Goal: Information Seeking & Learning: Learn about a topic

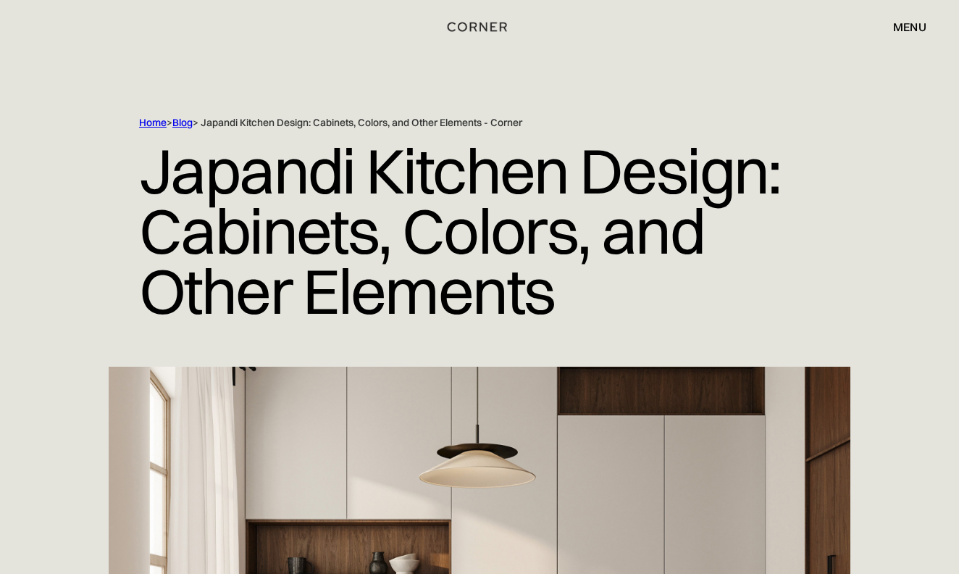
click at [894, 27] on div "menu" at bounding box center [909, 27] width 33 height 12
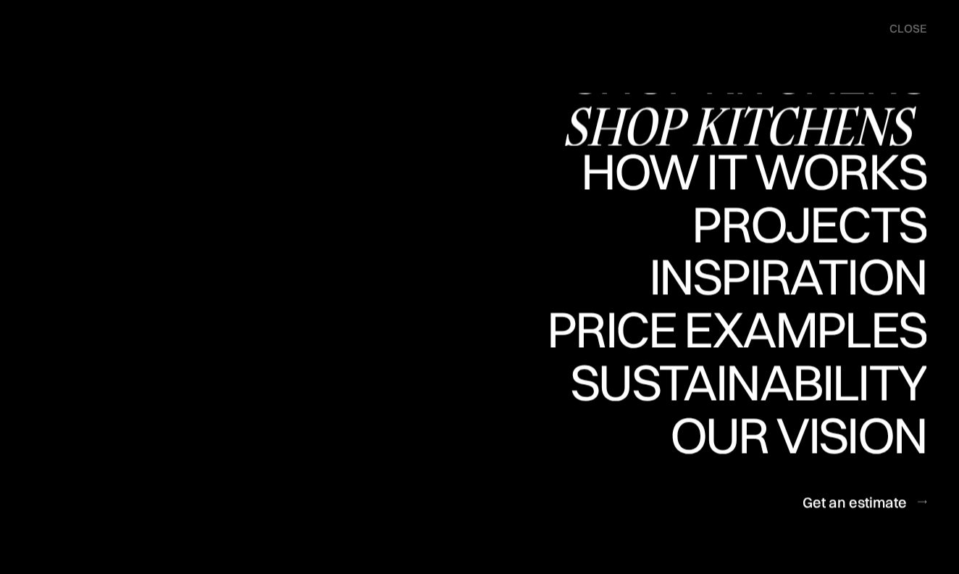
click at [863, 116] on link "Shop Kitchens Shop Kitchens" at bounding box center [744, 119] width 364 height 53
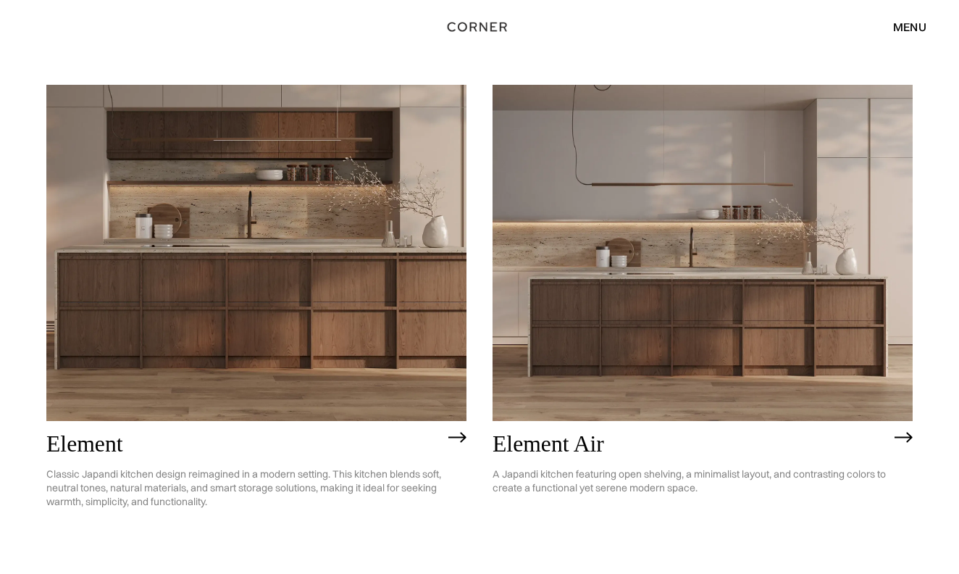
scroll to position [1217, 0]
click at [322, 342] on img at bounding box center [256, 253] width 420 height 336
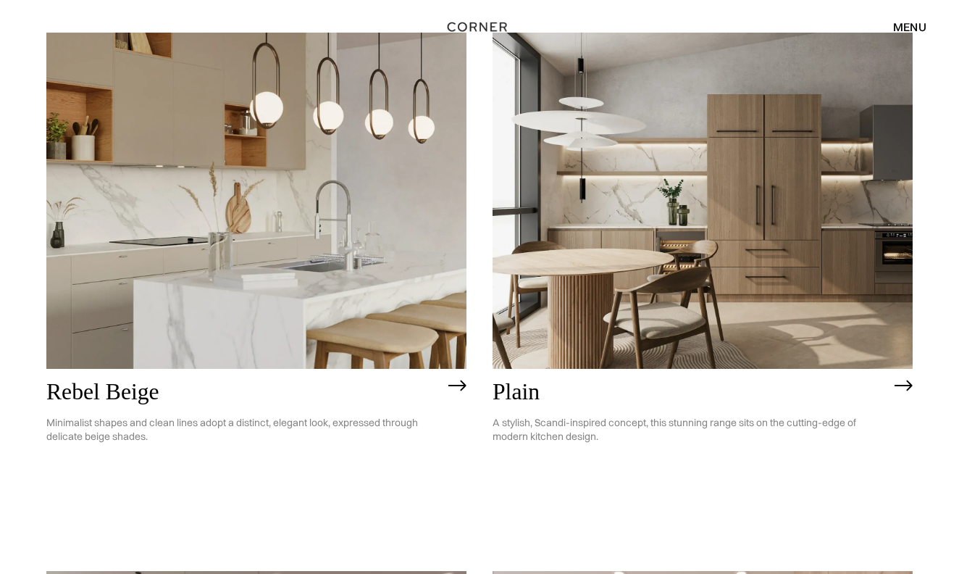
scroll to position [2897, 0]
click at [718, 189] on img at bounding box center [702, 200] width 420 height 336
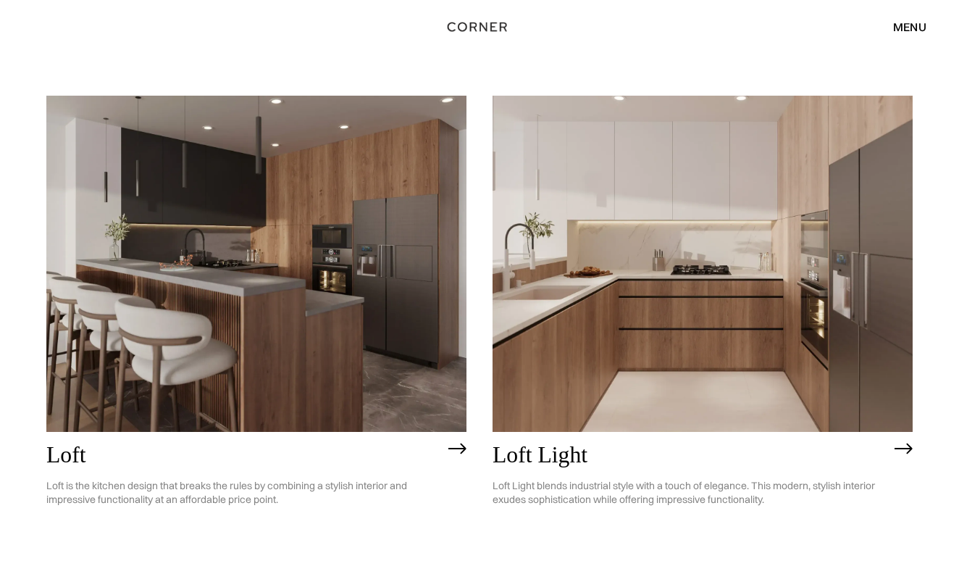
scroll to position [3374, 0]
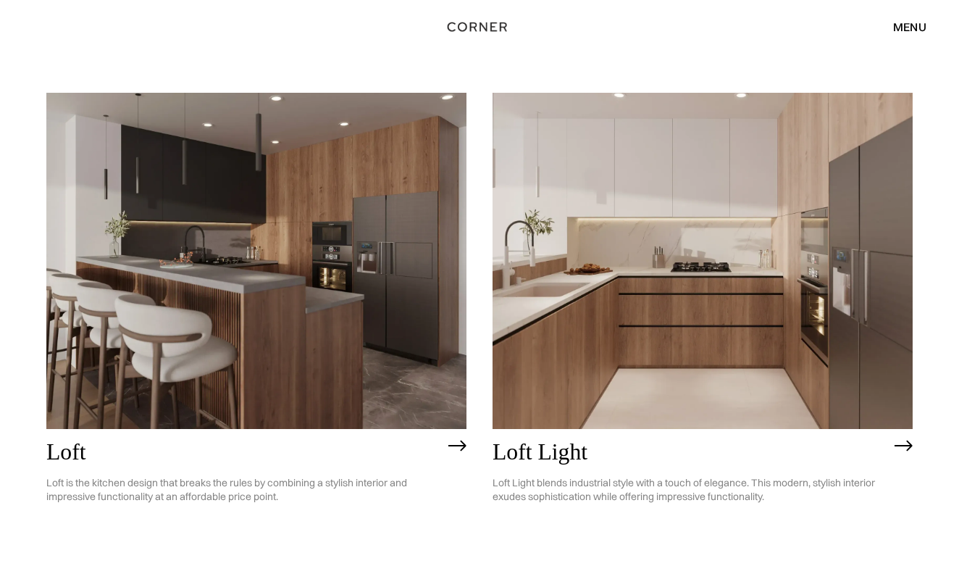
click at [669, 325] on img at bounding box center [702, 261] width 420 height 336
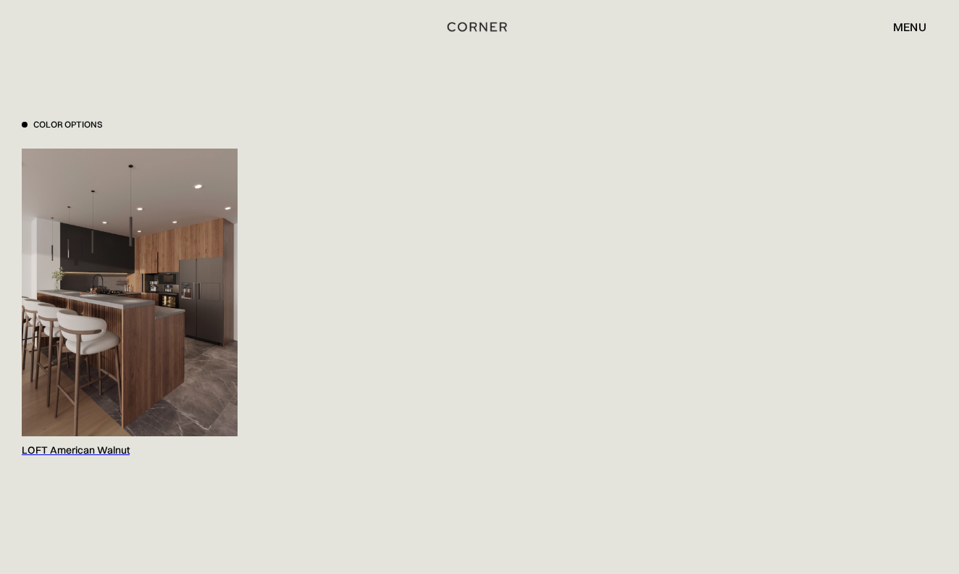
scroll to position [1435, 0]
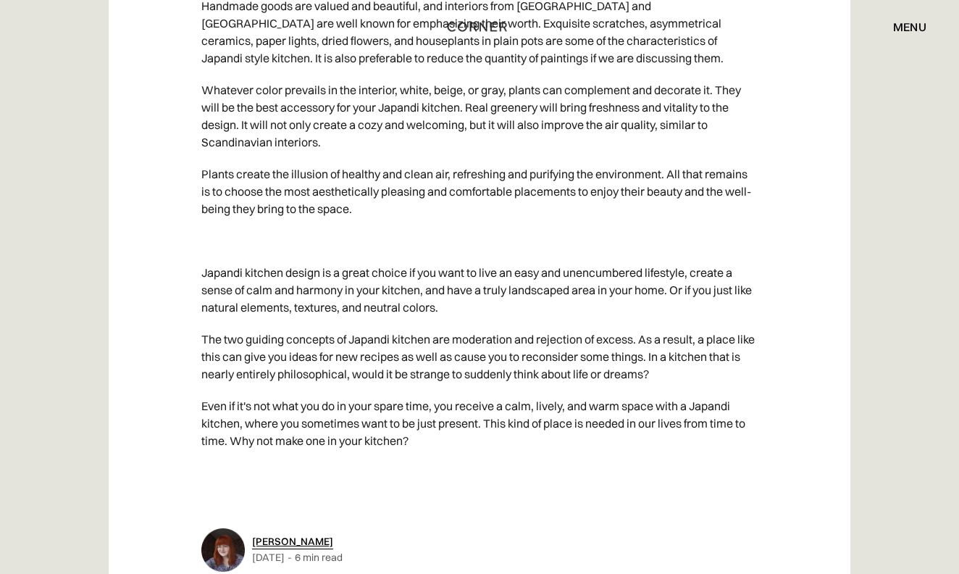
scroll to position [7044, 0]
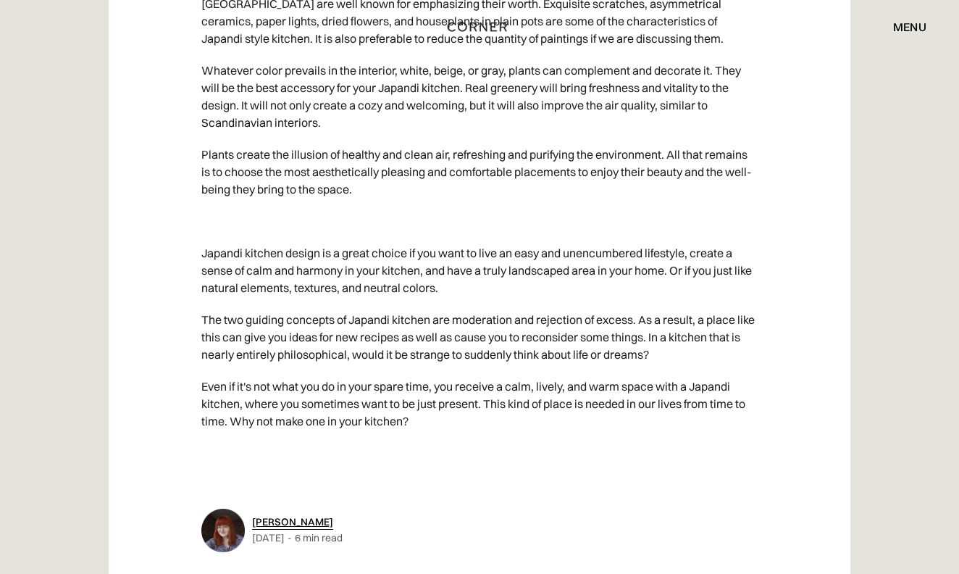
click at [910, 26] on div "menu" at bounding box center [909, 27] width 33 height 12
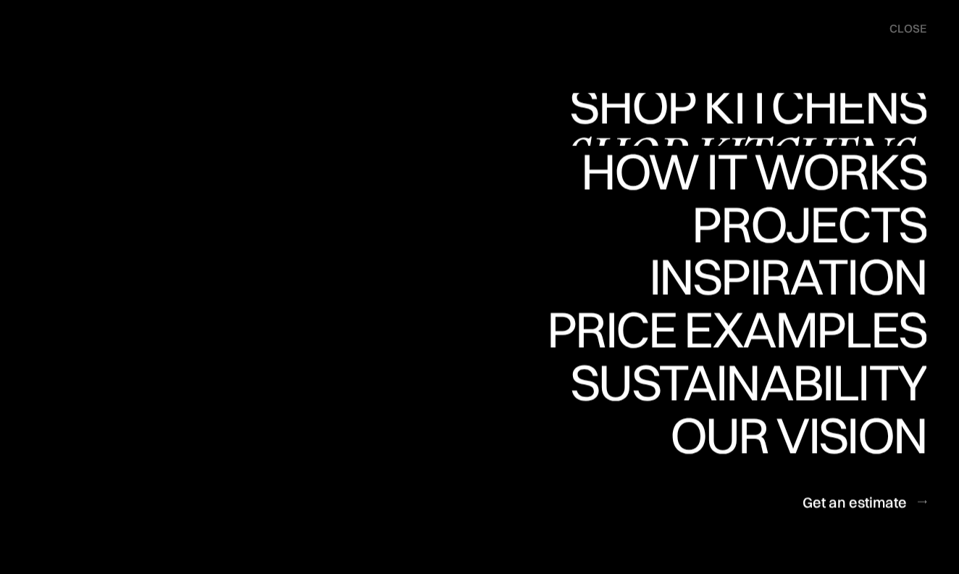
click at [873, 108] on link "Shop Kitchens Shop Kitchens" at bounding box center [744, 119] width 364 height 53
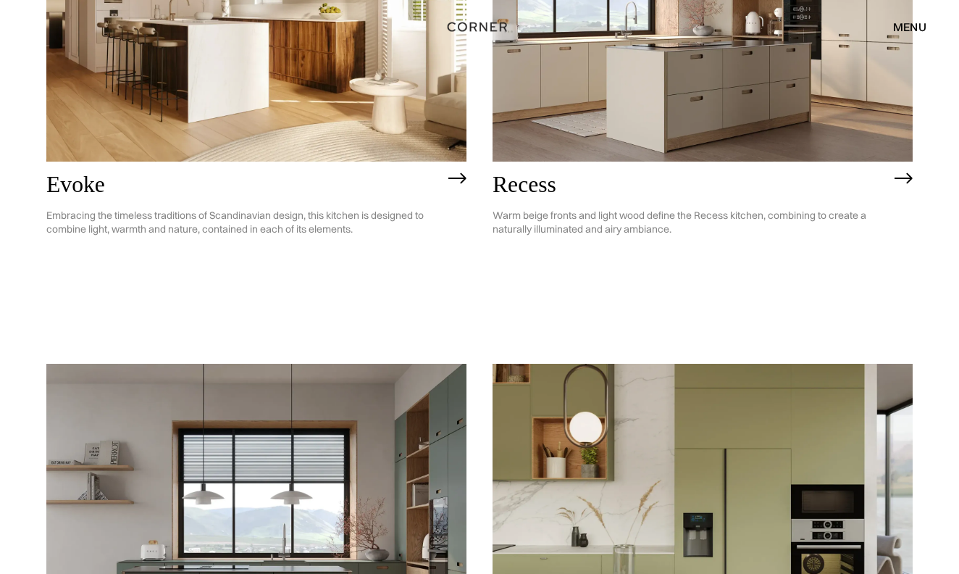
scroll to position [1997, 0]
